Goal: Find specific page/section: Find specific page/section

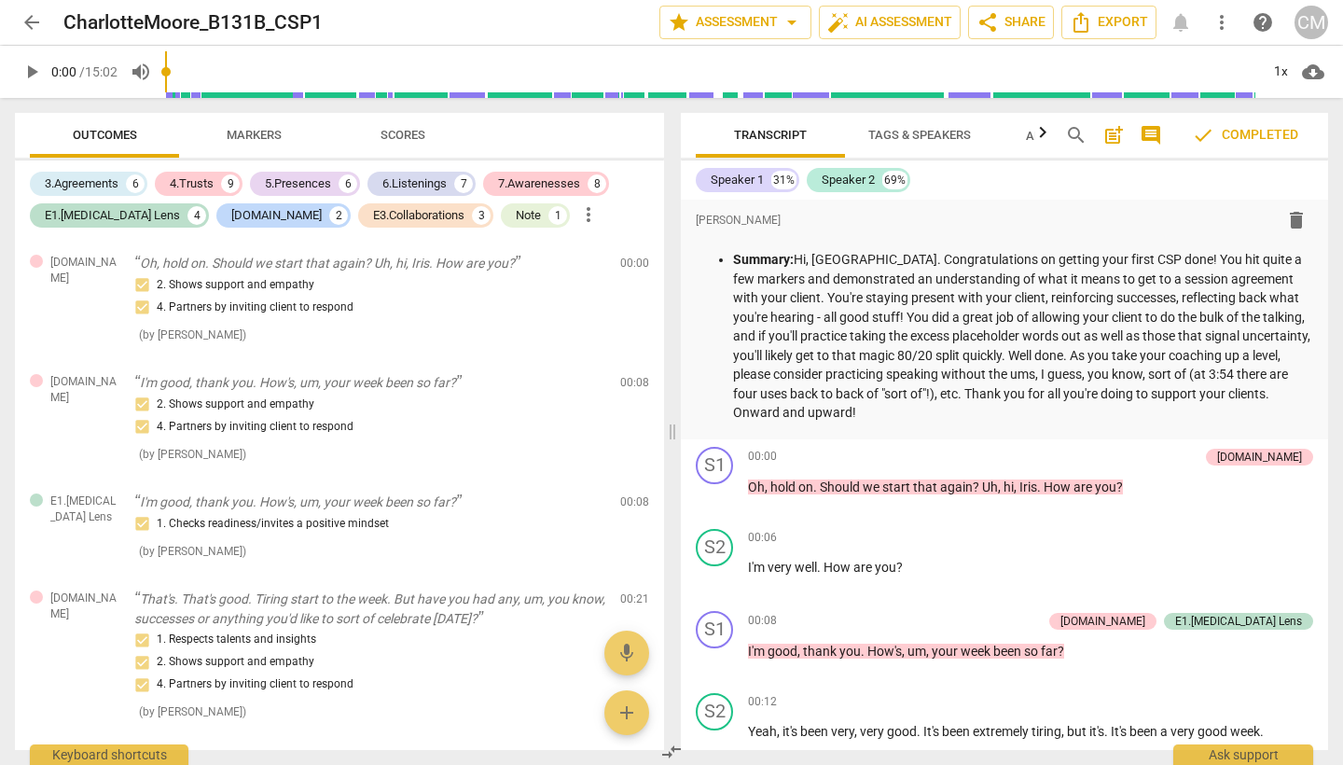
scroll to position [4186, 0]
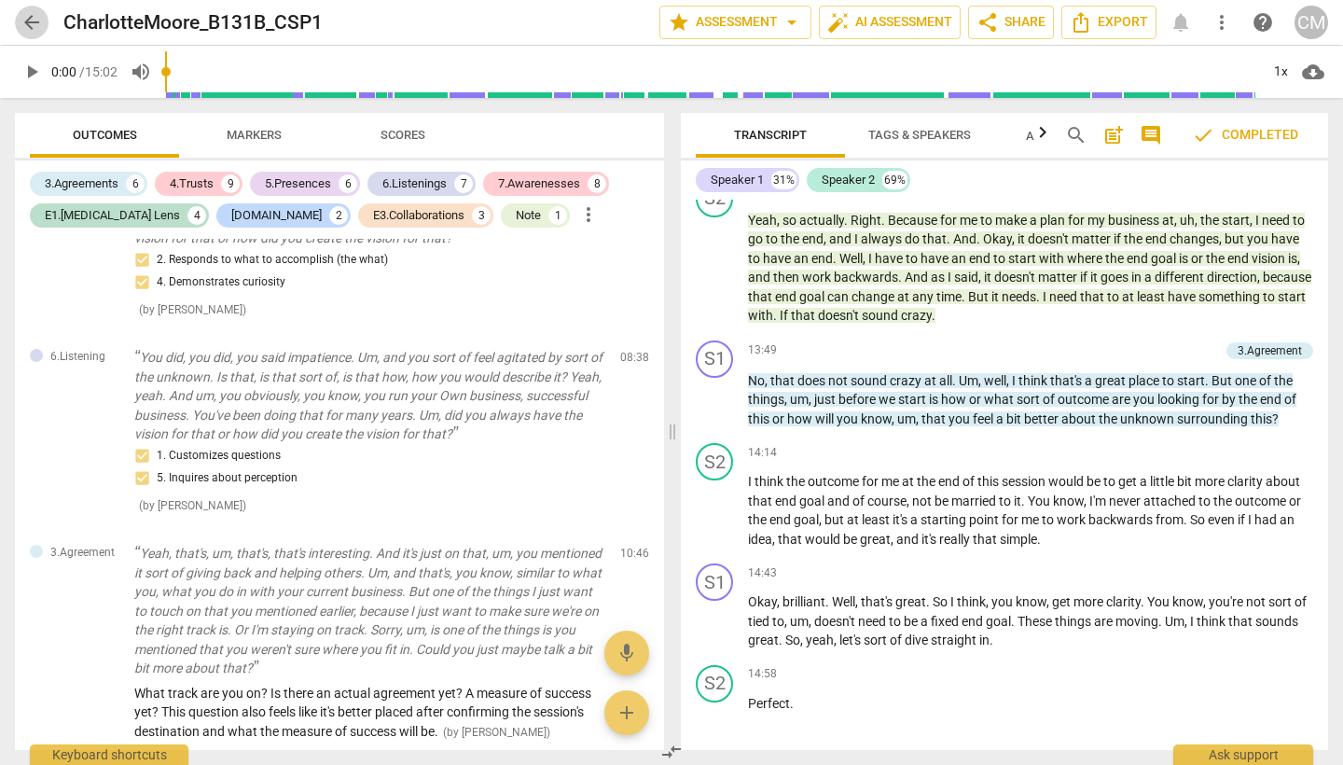
click at [34, 17] on span "arrow_back" at bounding box center [32, 22] width 22 height 22
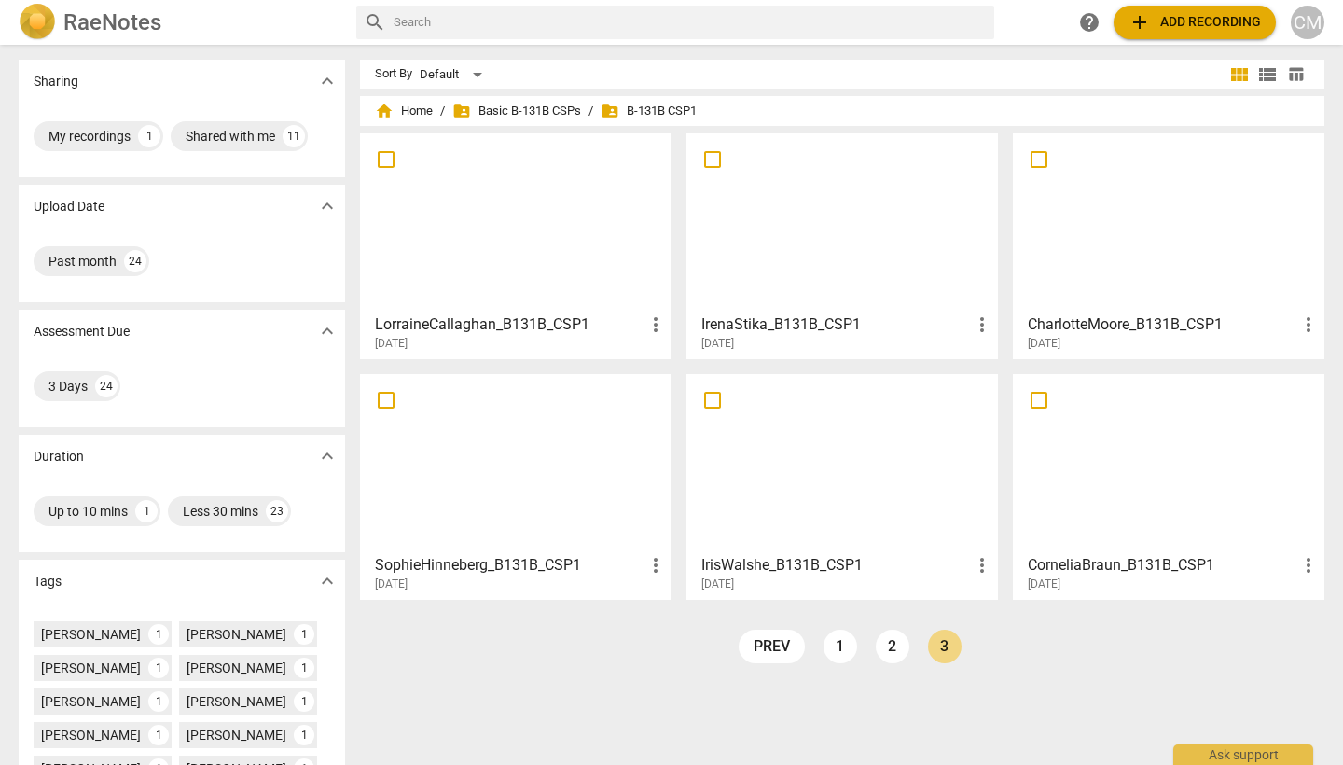
click at [849, 634] on li "1" at bounding box center [840, 646] width 34 height 34
click at [836, 647] on link "1" at bounding box center [840, 646] width 34 height 34
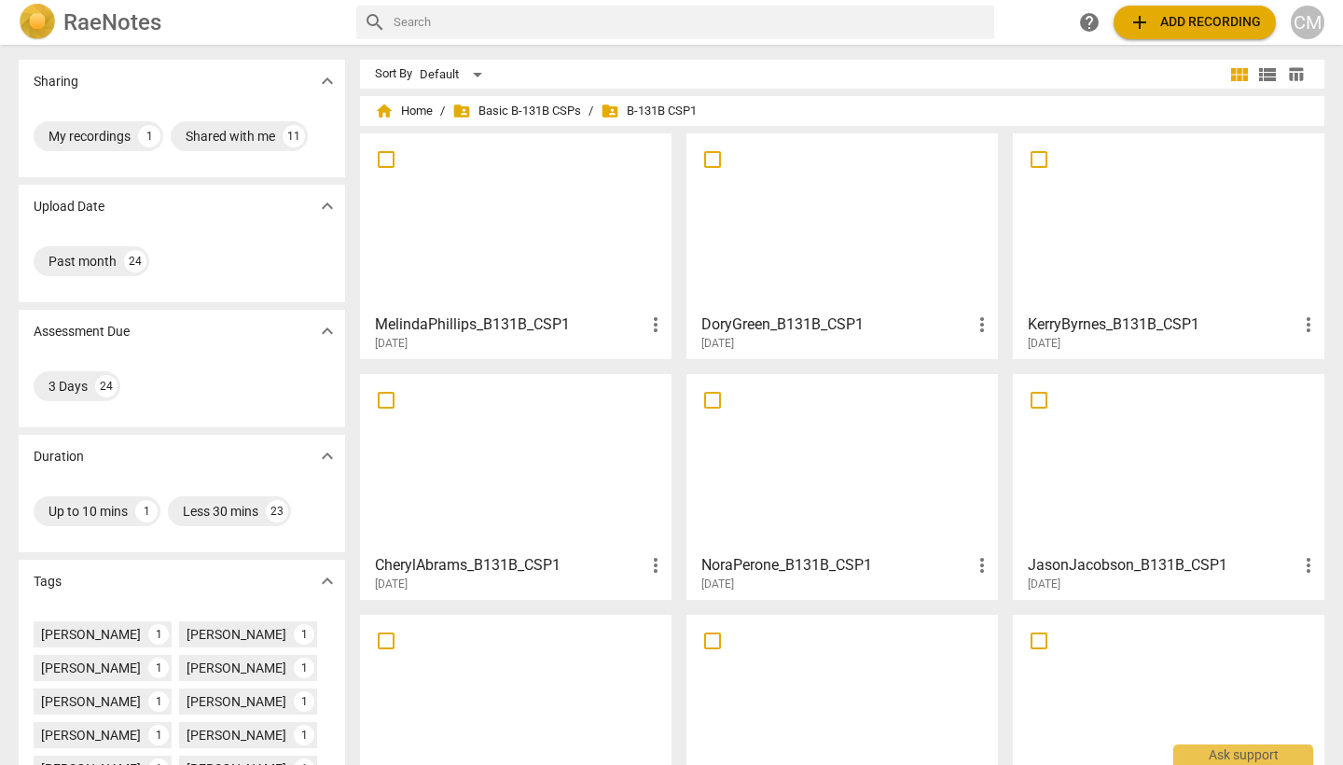
click at [802, 324] on h3 "DoryGreen_B131B_CSP1" at bounding box center [835, 324] width 269 height 22
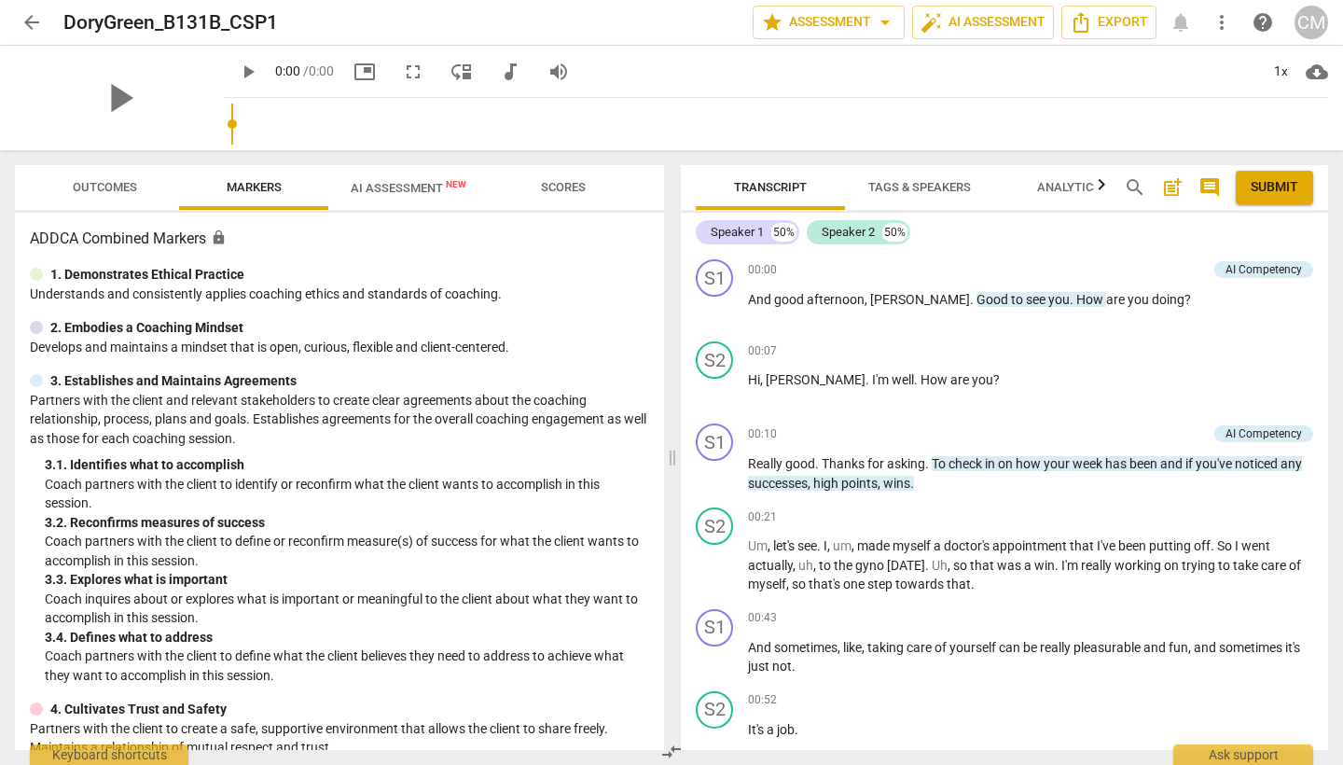
click at [896, 183] on span "Tags & Speakers" at bounding box center [919, 187] width 103 height 14
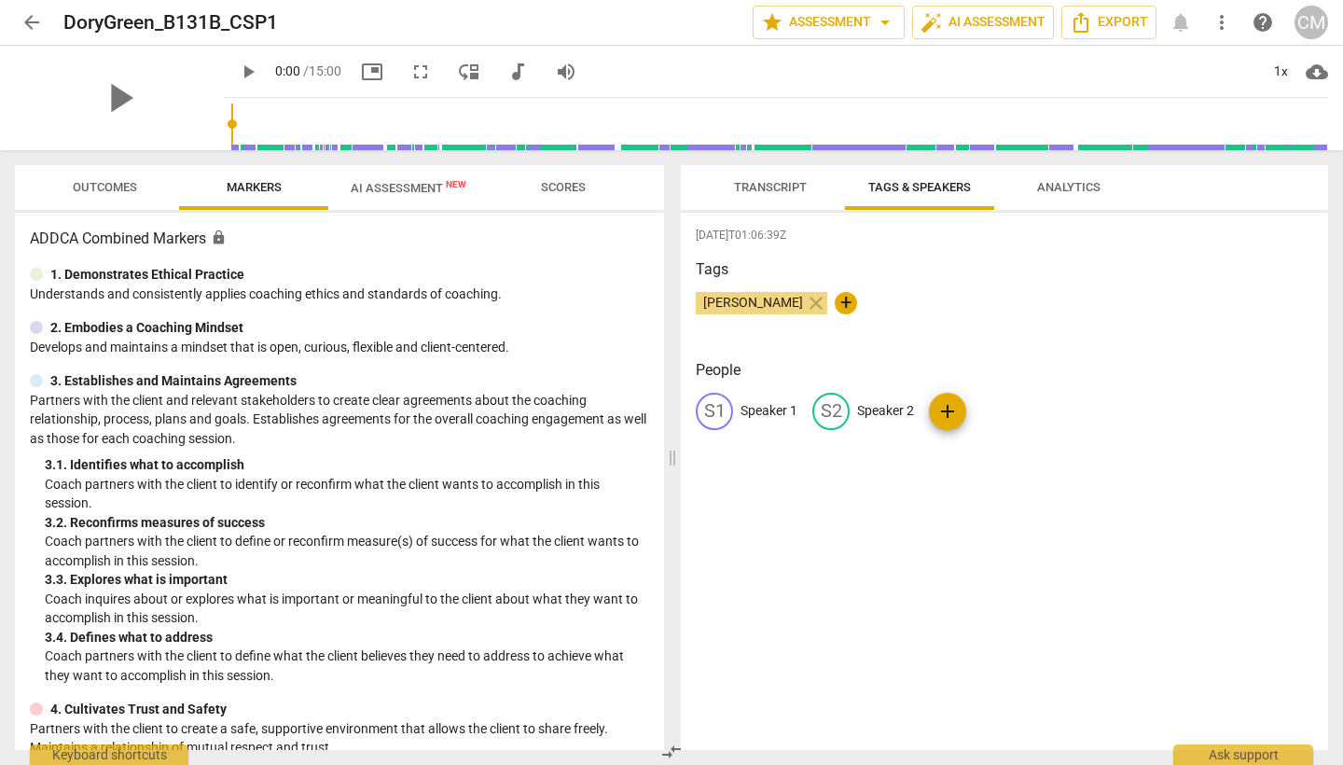
click at [768, 193] on span "Transcript" at bounding box center [770, 187] width 73 height 14
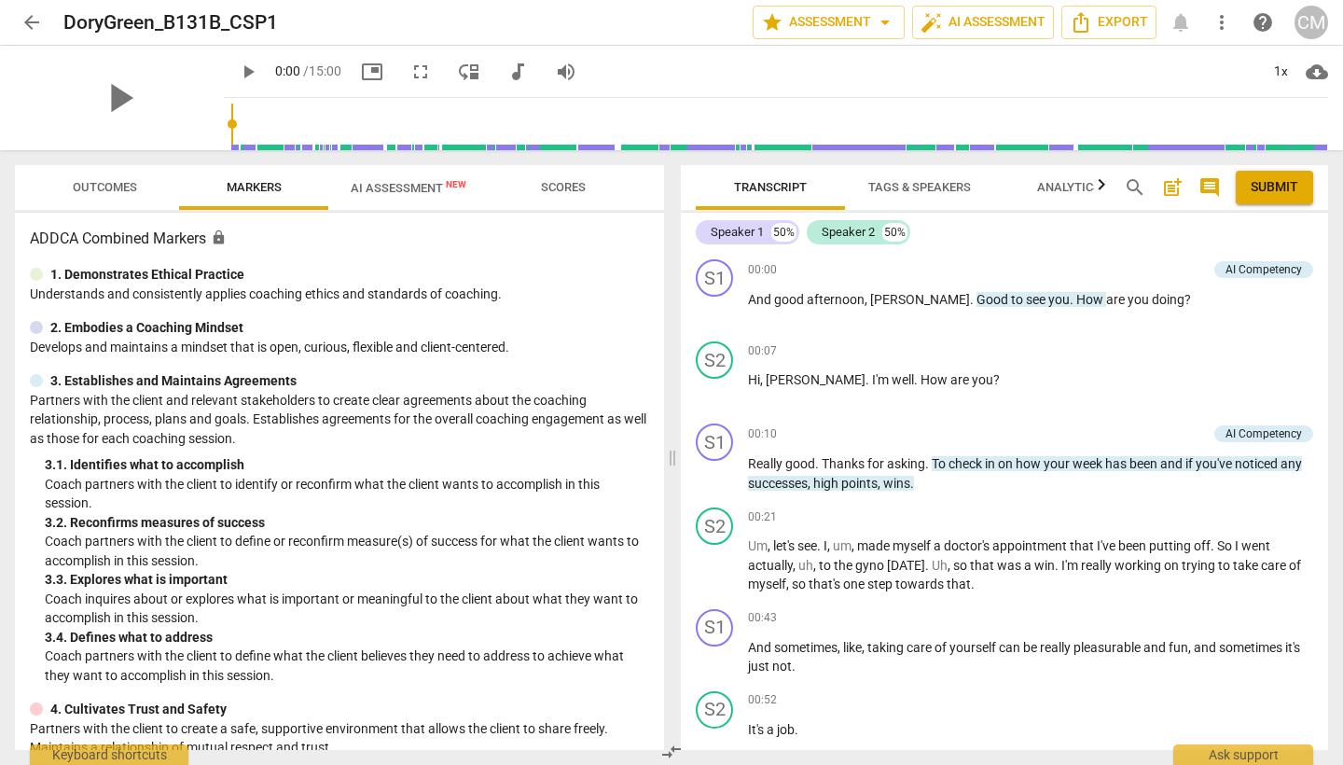
click at [541, 196] on span "Scores" at bounding box center [563, 187] width 90 height 25
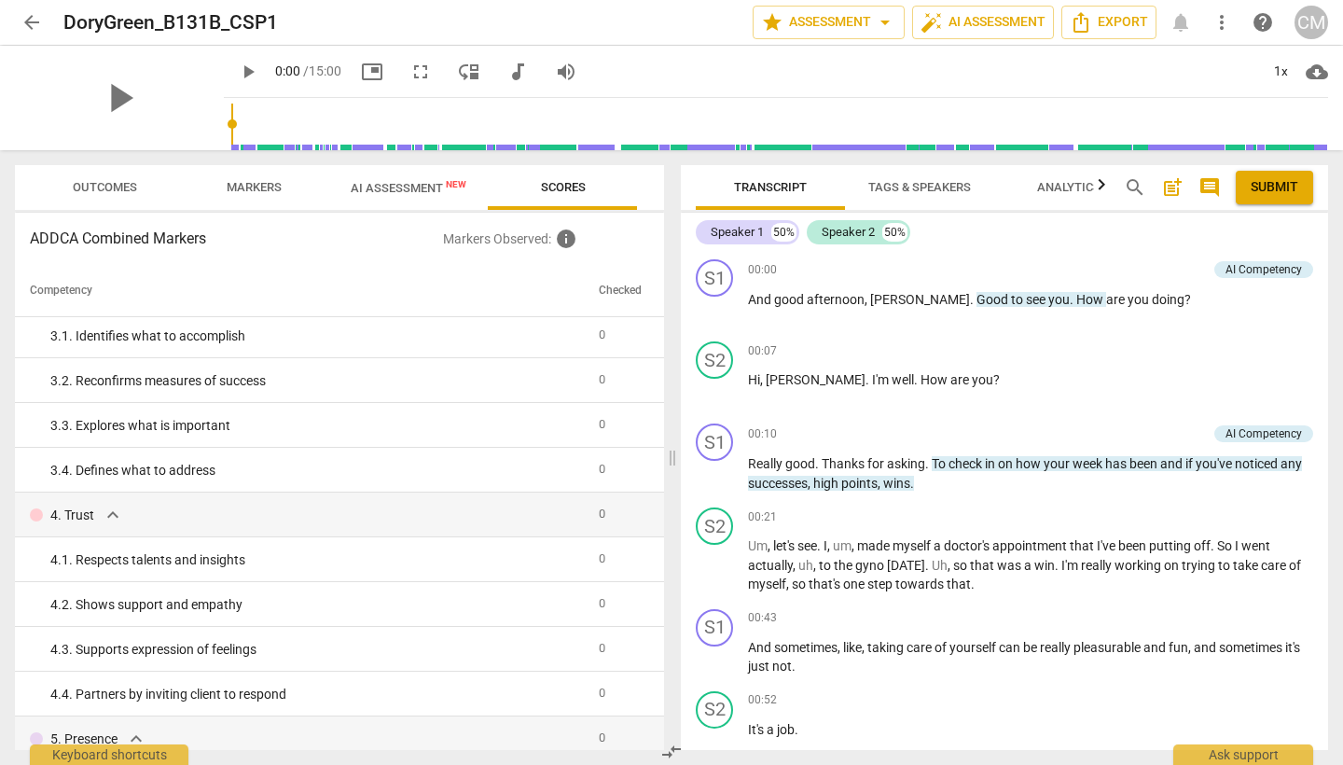
scroll to position [11, 0]
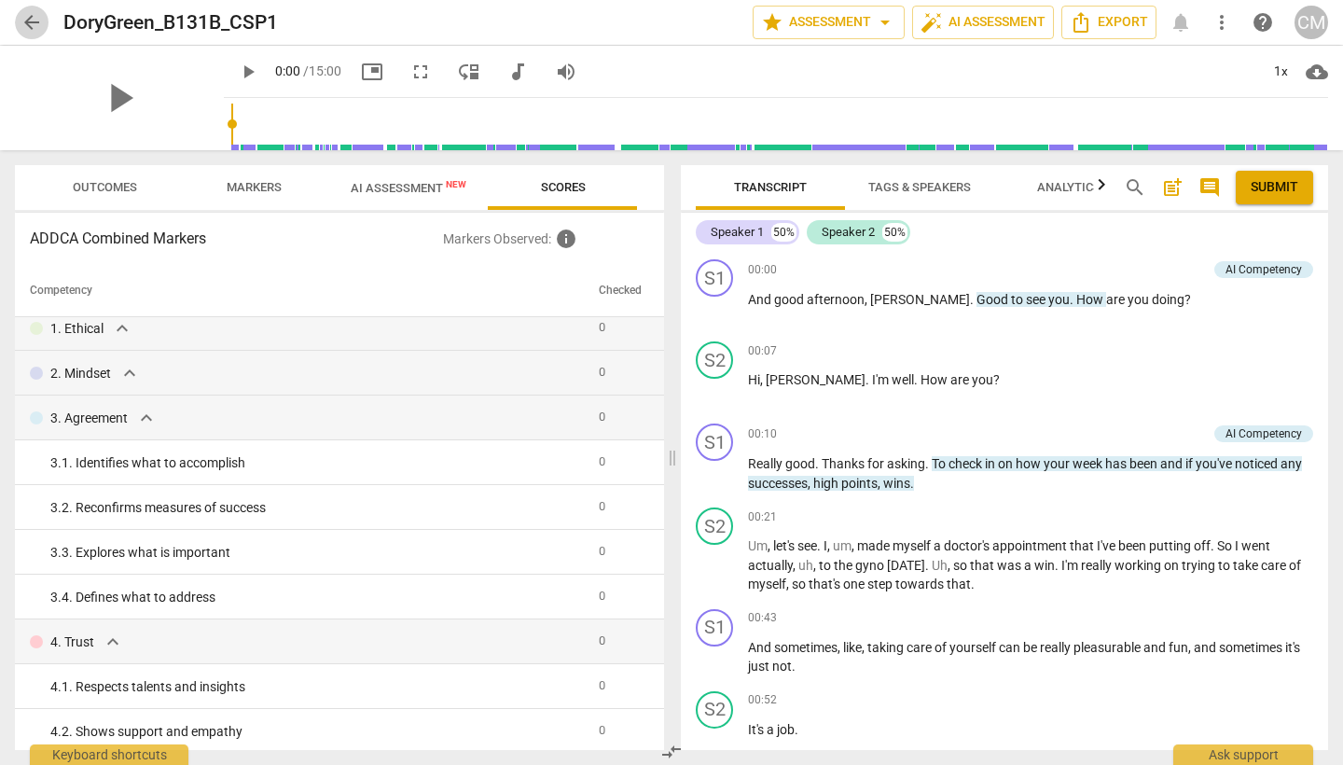
click at [33, 24] on span "arrow_back" at bounding box center [32, 22] width 22 height 22
